Goal: Task Accomplishment & Management: Use online tool/utility

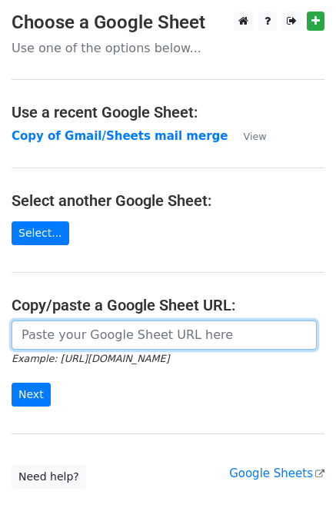
click at [46, 333] on input "url" at bounding box center [164, 334] width 305 height 29
paste input "https://docs.google.com/spreadsheets/d/1BkKH8tJnoYeVxHA8zEGlNlFve5Pil72X-5lfm86…"
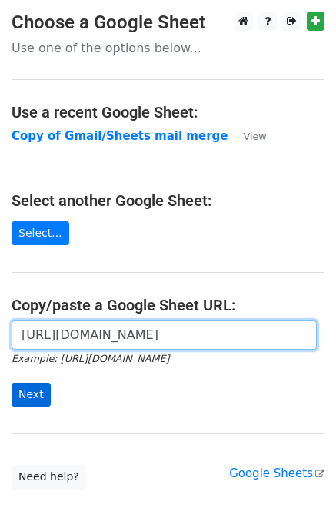
type input "https://docs.google.com/spreadsheets/d/1BkKH8tJnoYeVxHA8zEGlNlFve5Pil72X-5lfm86…"
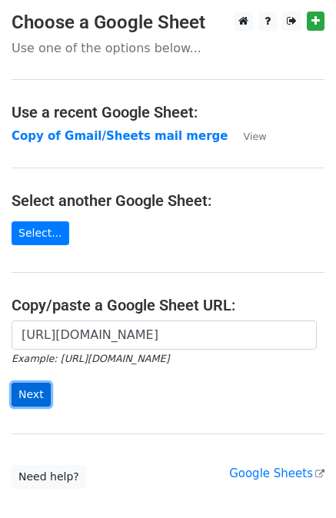
scroll to position [0, 0]
click at [28, 394] on input "Next" at bounding box center [31, 395] width 39 height 24
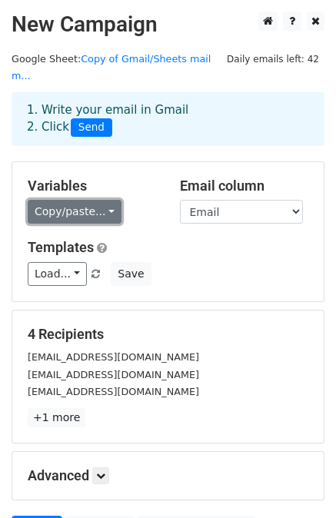
click at [94, 200] on link "Copy/paste..." at bounding box center [75, 212] width 94 height 24
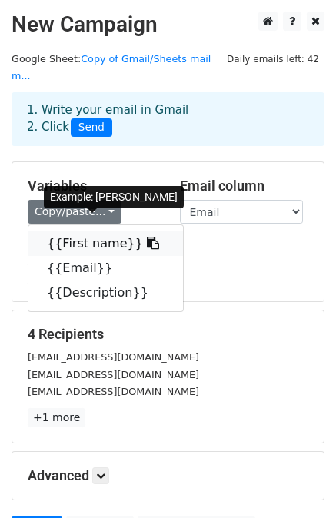
click at [66, 231] on link "{{First name}}" at bounding box center [105, 243] width 154 height 25
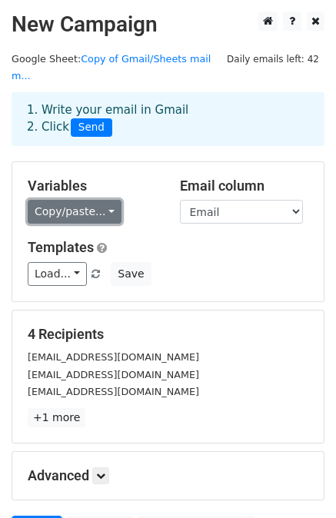
click at [92, 200] on link "Copy/paste..." at bounding box center [75, 212] width 94 height 24
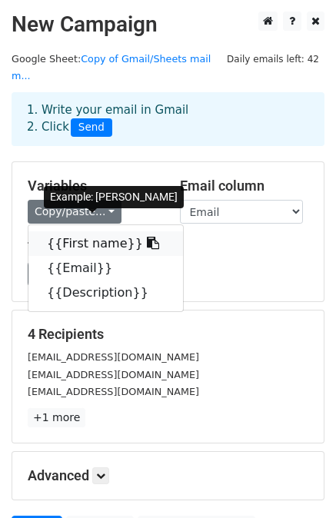
click at [147, 237] on icon at bounding box center [153, 243] width 12 height 12
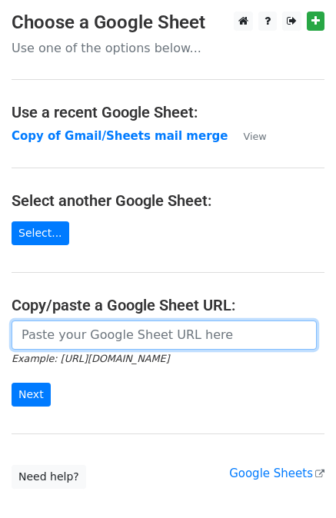
click at [57, 333] on input "url" at bounding box center [164, 334] width 305 height 29
paste input "[URL][DOMAIN_NAME]"
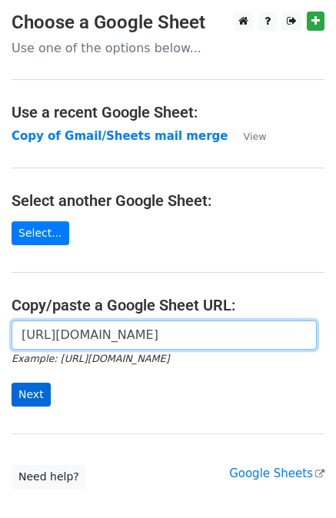
type input "https://docs.google.com/spreadsheets/d/1BkKH8tJnoYeVxHA8zEGlNlFve5Pil72X-5lfm86…"
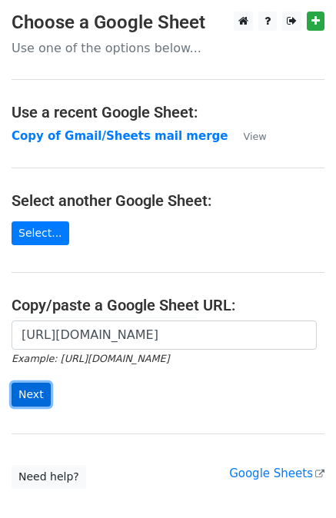
scroll to position [0, 0]
click at [35, 396] on input "Next" at bounding box center [31, 395] width 39 height 24
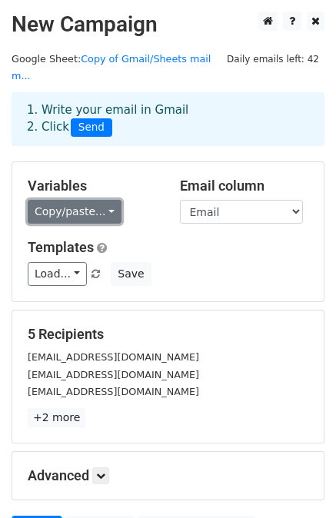
click at [88, 200] on link "Copy/paste..." at bounding box center [75, 212] width 94 height 24
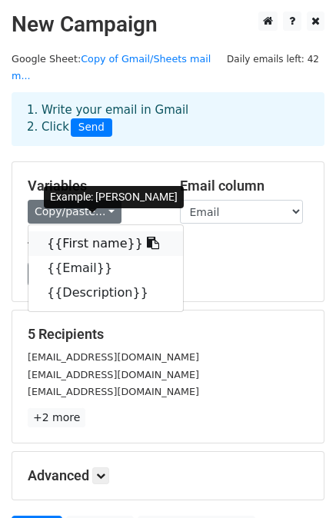
click at [88, 231] on link "{{First name}}" at bounding box center [105, 243] width 154 height 25
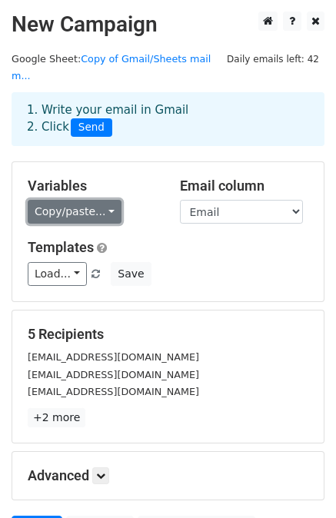
click at [104, 200] on link "Copy/paste..." at bounding box center [75, 212] width 94 height 24
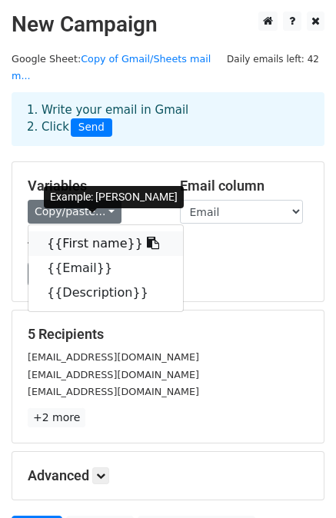
click at [79, 231] on link "{{First name}}" at bounding box center [105, 243] width 154 height 25
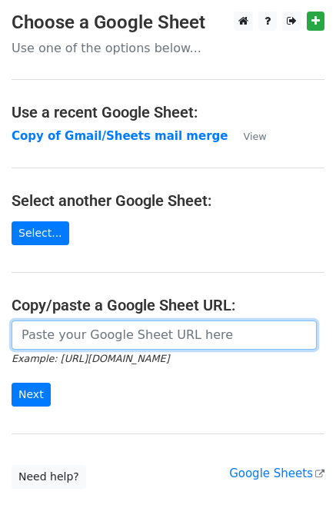
click at [31, 333] on input "url" at bounding box center [164, 334] width 305 height 29
paste input "{{First name}}"
type input "{{First name}}"
paste input "[URL][DOMAIN_NAME]"
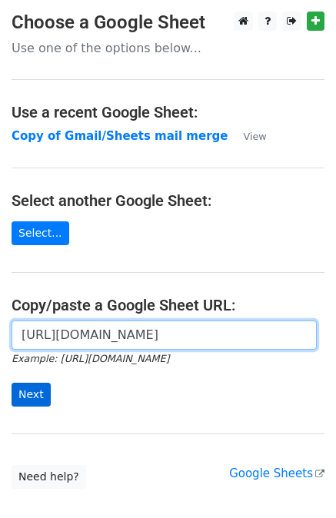
type input "[URL][DOMAIN_NAME]"
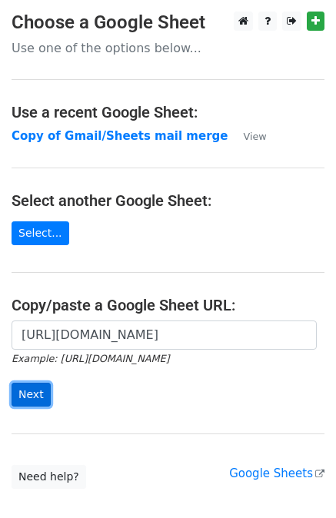
scroll to position [0, 0]
click at [35, 383] on input "Next" at bounding box center [31, 395] width 39 height 24
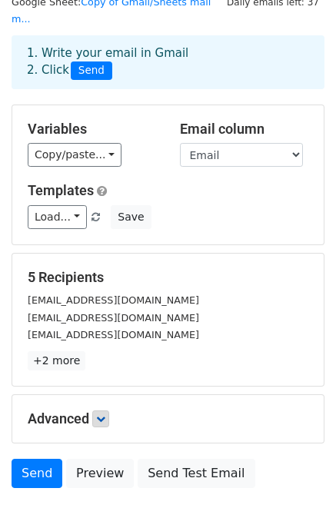
scroll to position [58, 0]
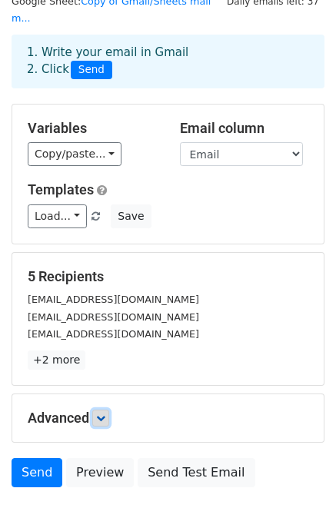
click at [102, 409] on link at bounding box center [100, 417] width 17 height 17
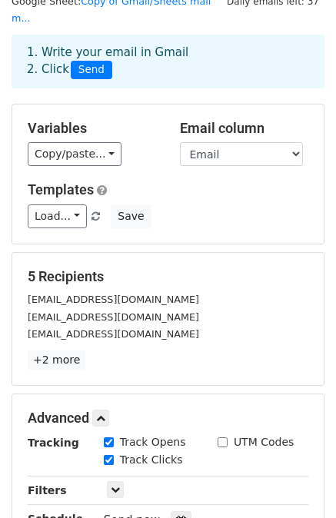
click at [221, 437] on input "UTM Codes" at bounding box center [222, 442] width 10 height 10
checkbox input "true"
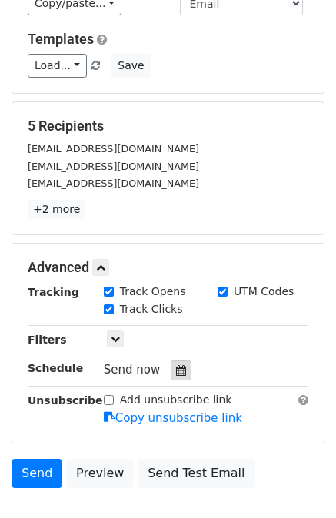
scroll to position [212, 0]
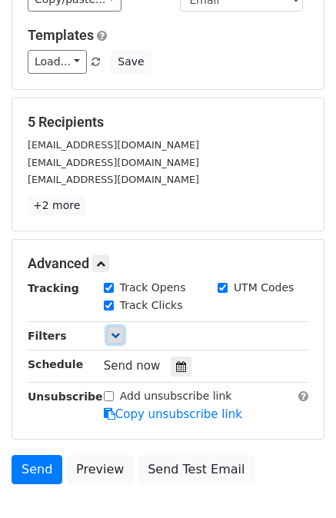
click at [116, 330] on icon at bounding box center [115, 334] width 9 height 9
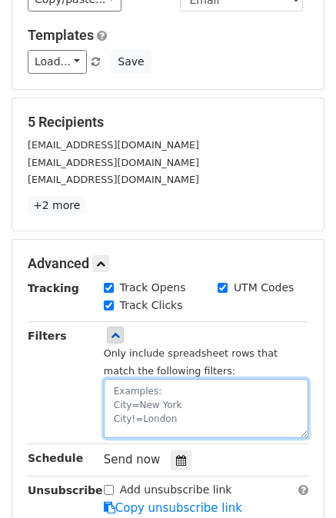
click at [122, 380] on textarea at bounding box center [206, 408] width 204 height 59
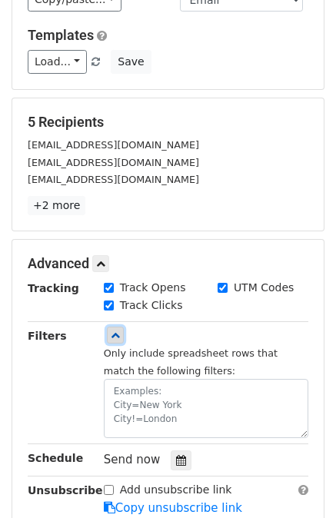
click at [108, 327] on link at bounding box center [115, 335] width 17 height 17
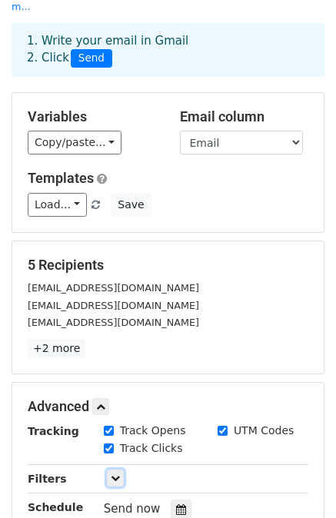
scroll to position [0, 0]
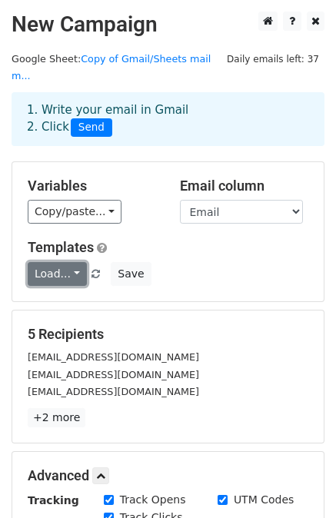
click at [73, 262] on link "Load..." at bounding box center [57, 274] width 59 height 24
click at [71, 262] on link "Load..." at bounding box center [57, 274] width 59 height 24
click at [68, 262] on link "Load..." at bounding box center [57, 274] width 59 height 24
click at [197, 242] on div "Templates Load... Retarget Save" at bounding box center [167, 262] width 303 height 47
click at [70, 262] on link "Load..." at bounding box center [57, 274] width 59 height 24
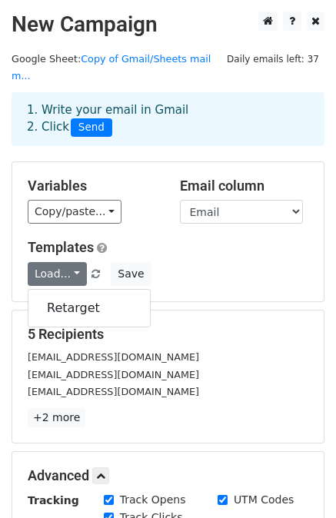
click at [167, 262] on div "Load... Retarget Save" at bounding box center [167, 274] width 303 height 24
